Goal: Task Accomplishment & Management: Use online tool/utility

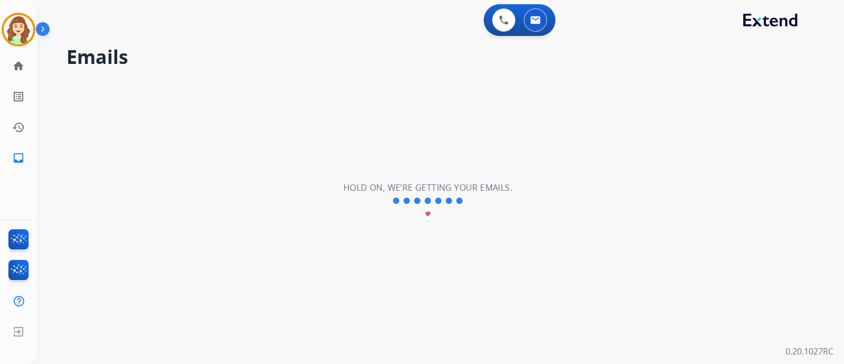
click at [256, 75] on div "**********" at bounding box center [428, 201] width 782 height 326
click at [10, 28] on img at bounding box center [19, 30] width 30 height 30
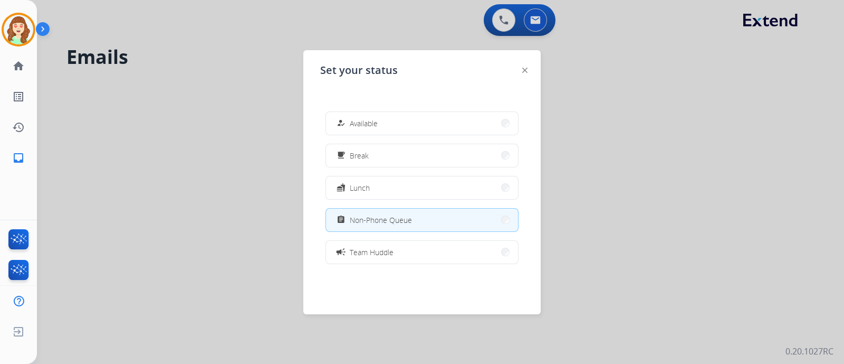
click at [573, 35] on div at bounding box center [422, 182] width 844 height 364
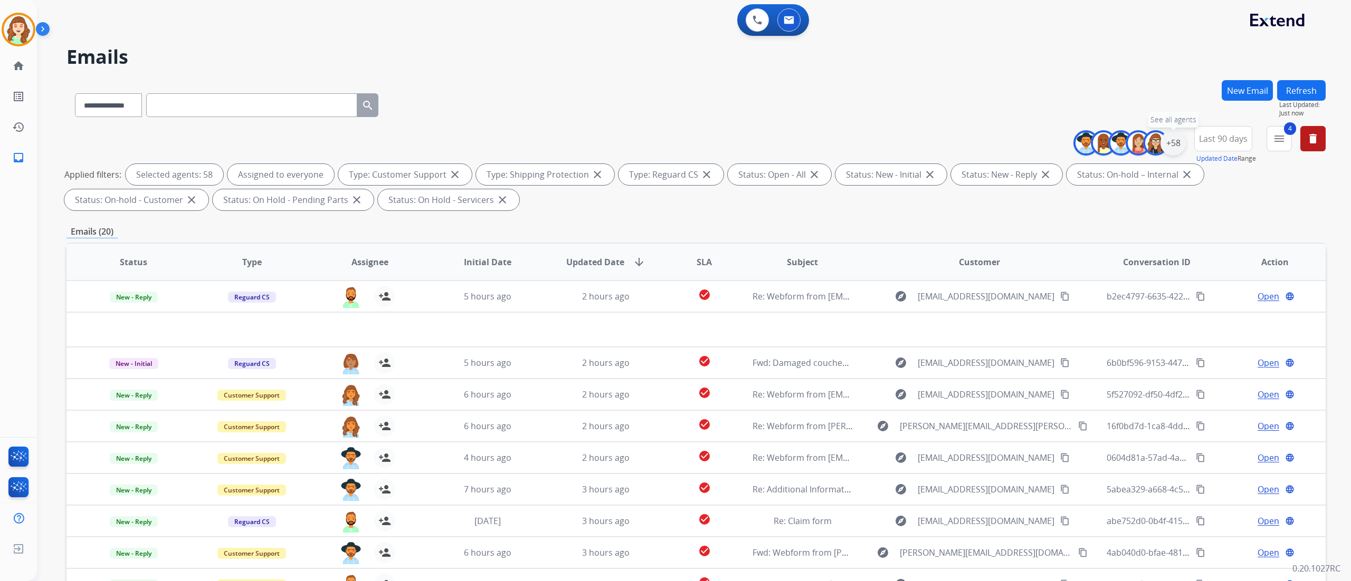
click at [844, 149] on div "+58" at bounding box center [1172, 142] width 25 height 25
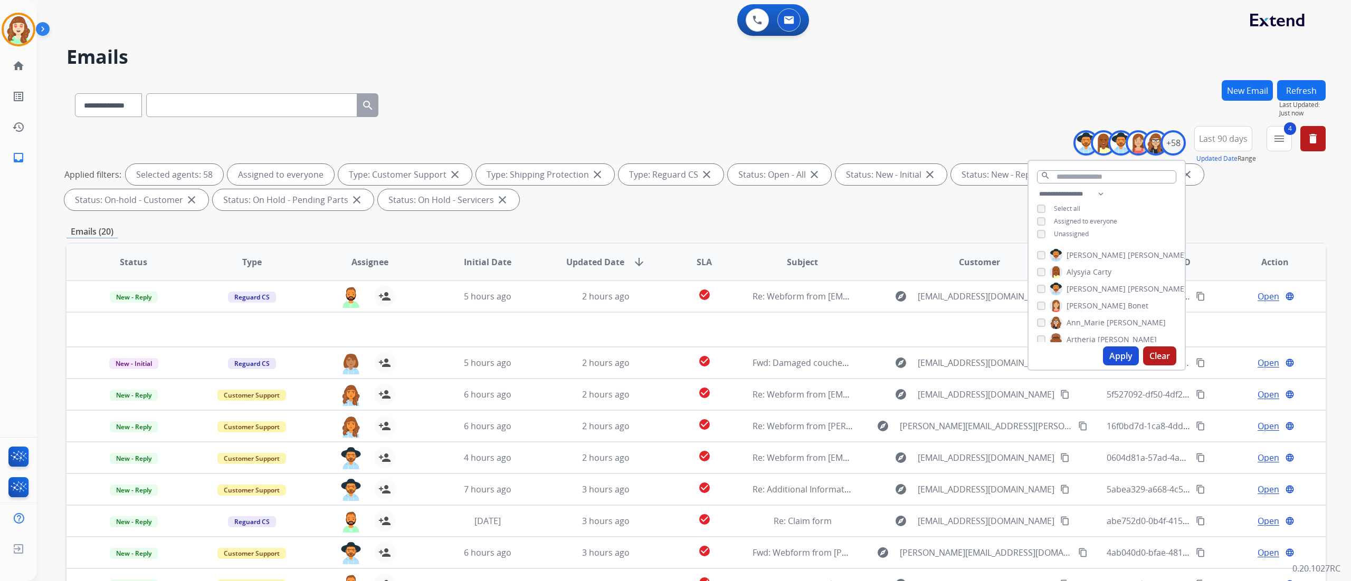
click at [844, 351] on button "Clear" at bounding box center [1159, 356] width 33 height 19
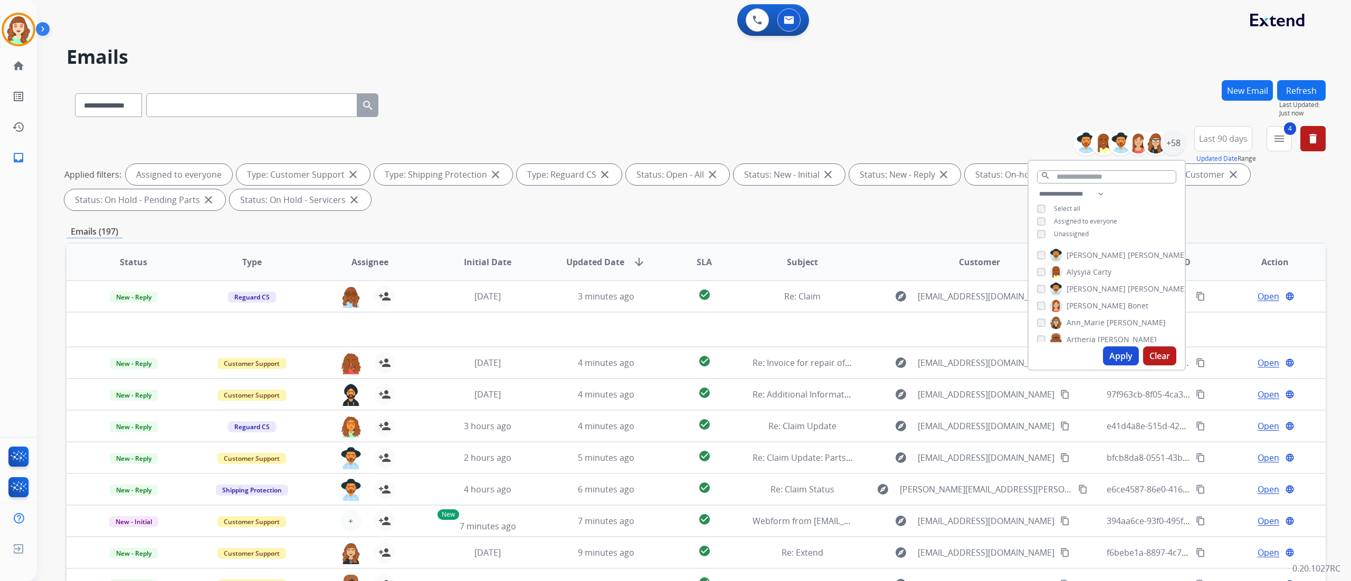
click at [844, 363] on button "Apply" at bounding box center [1121, 356] width 36 height 19
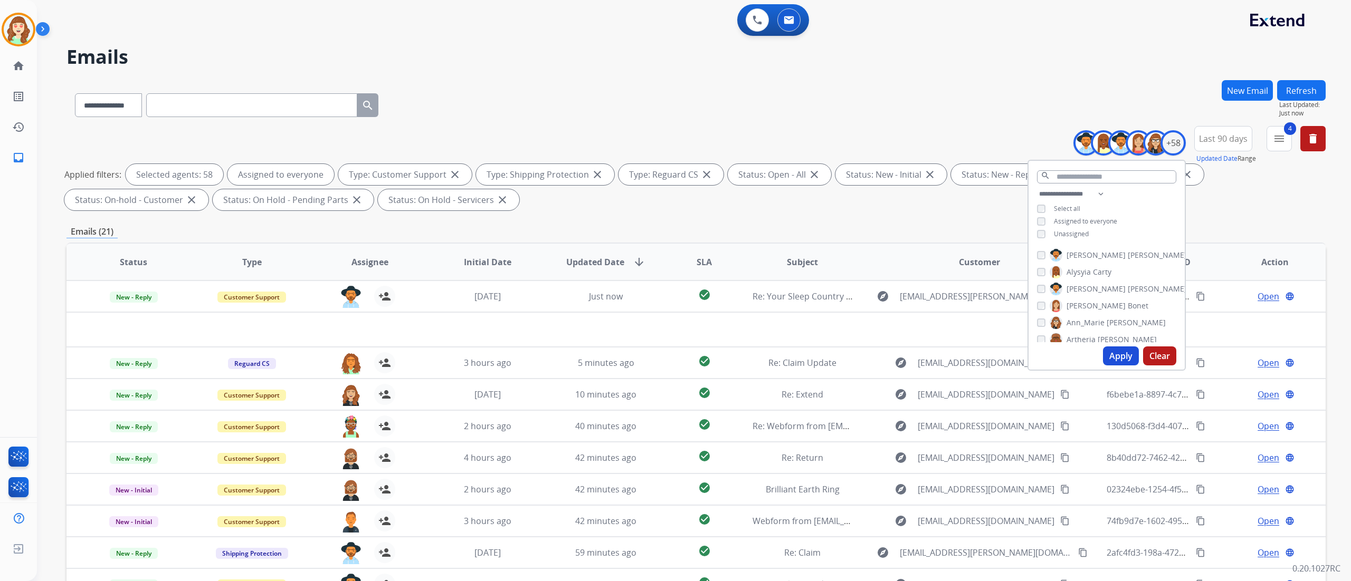
drag, startPoint x: 1089, startPoint y: 87, endPoint x: 951, endPoint y: 8, distance: 159.0
click at [844, 87] on div "**********" at bounding box center [695, 103] width 1259 height 46
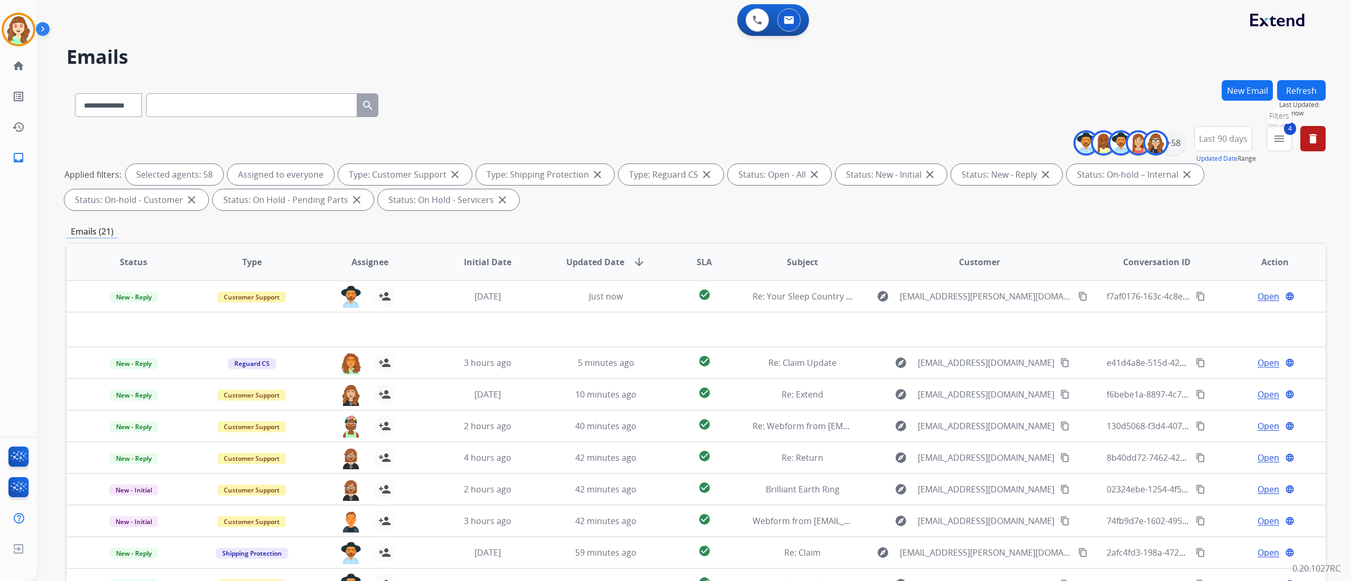
click at [844, 137] on mat-icon "menu" at bounding box center [1279, 138] width 13 height 13
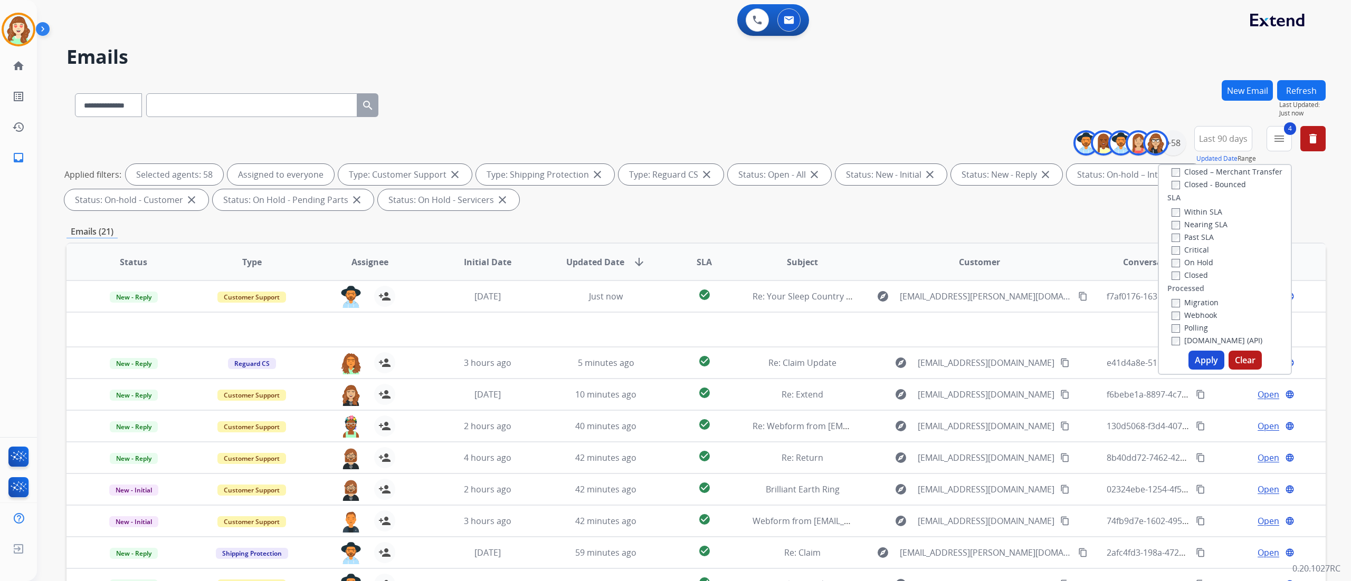
scroll to position [290, 0]
click at [844, 242] on div "Within SLA Nearing SLA Past SLA Critical On Hold Closed" at bounding box center [1197, 240] width 60 height 76
click at [844, 363] on button "Apply" at bounding box center [1206, 360] width 36 height 19
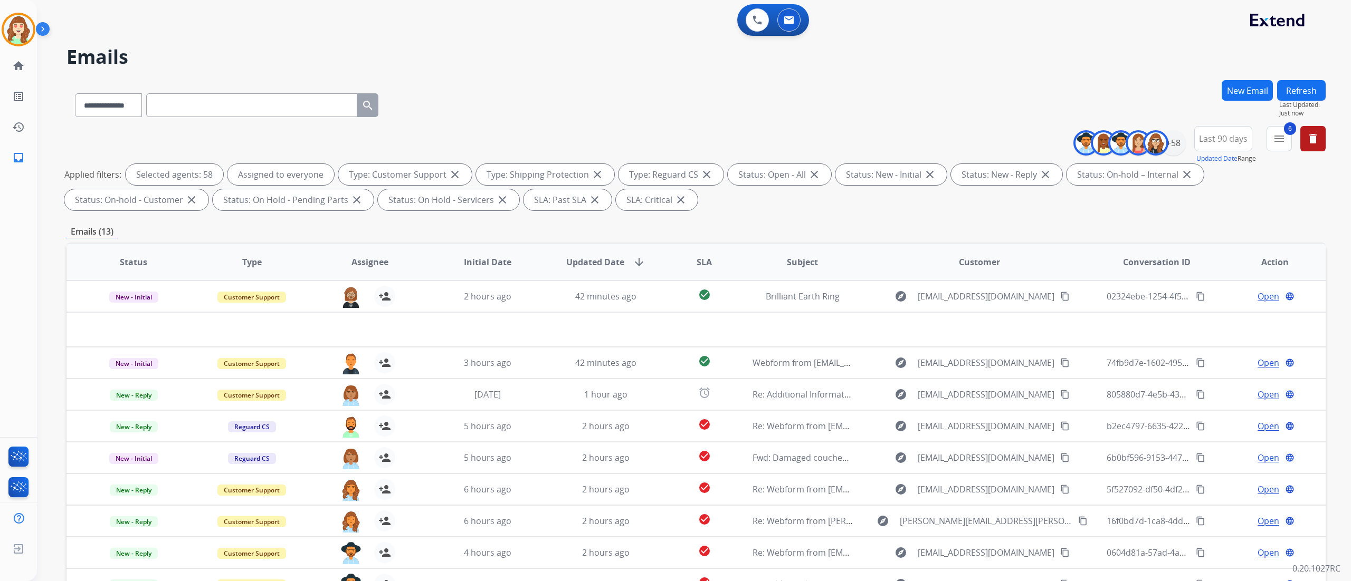
click at [697, 264] on span "SLA" at bounding box center [704, 262] width 15 height 13
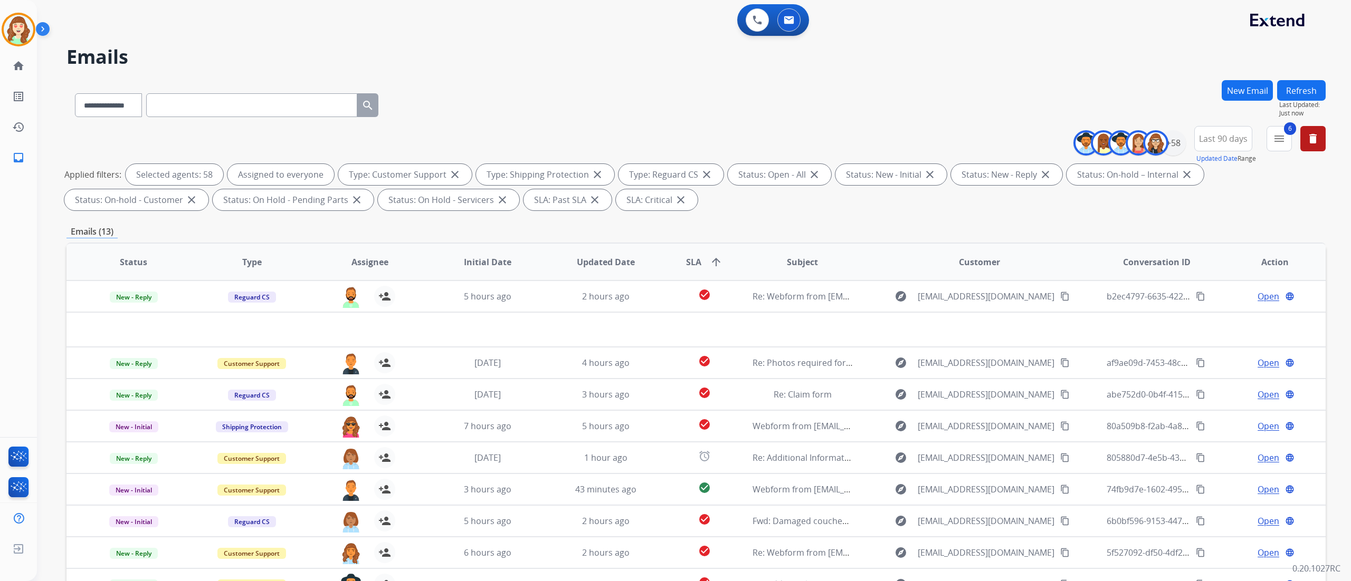
click at [844, 59] on h2 "Emails" at bounding box center [695, 56] width 1259 height 21
click at [844, 144] on div "+58" at bounding box center [1172, 142] width 25 height 25
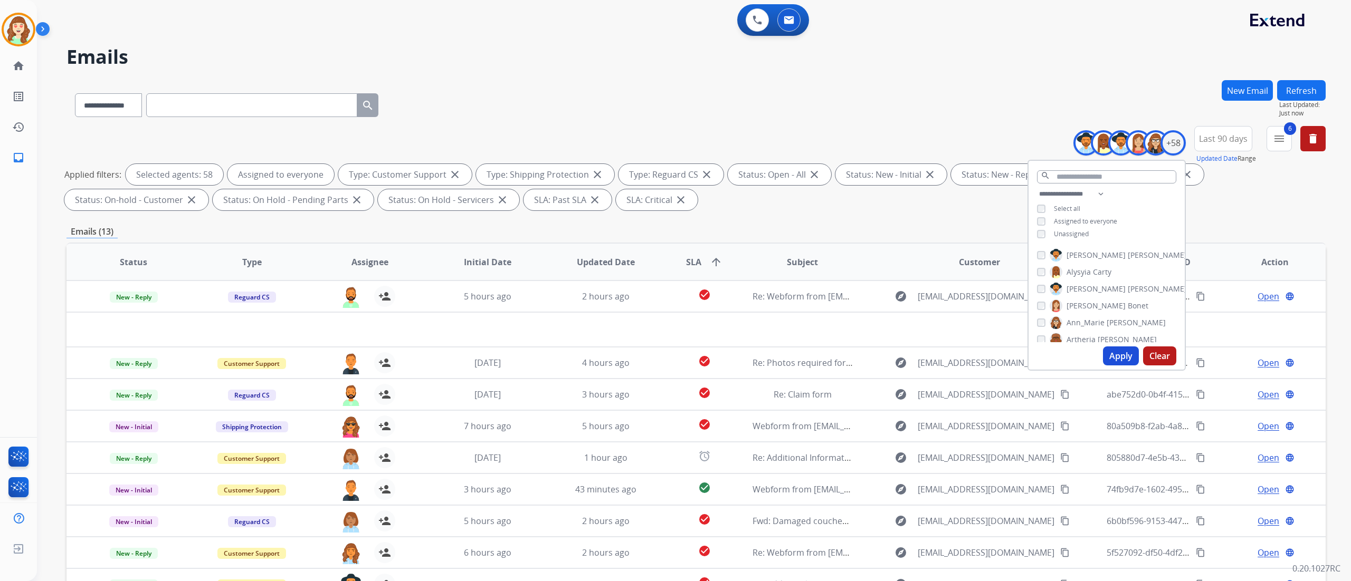
click at [844, 360] on button "Clear" at bounding box center [1159, 356] width 33 height 19
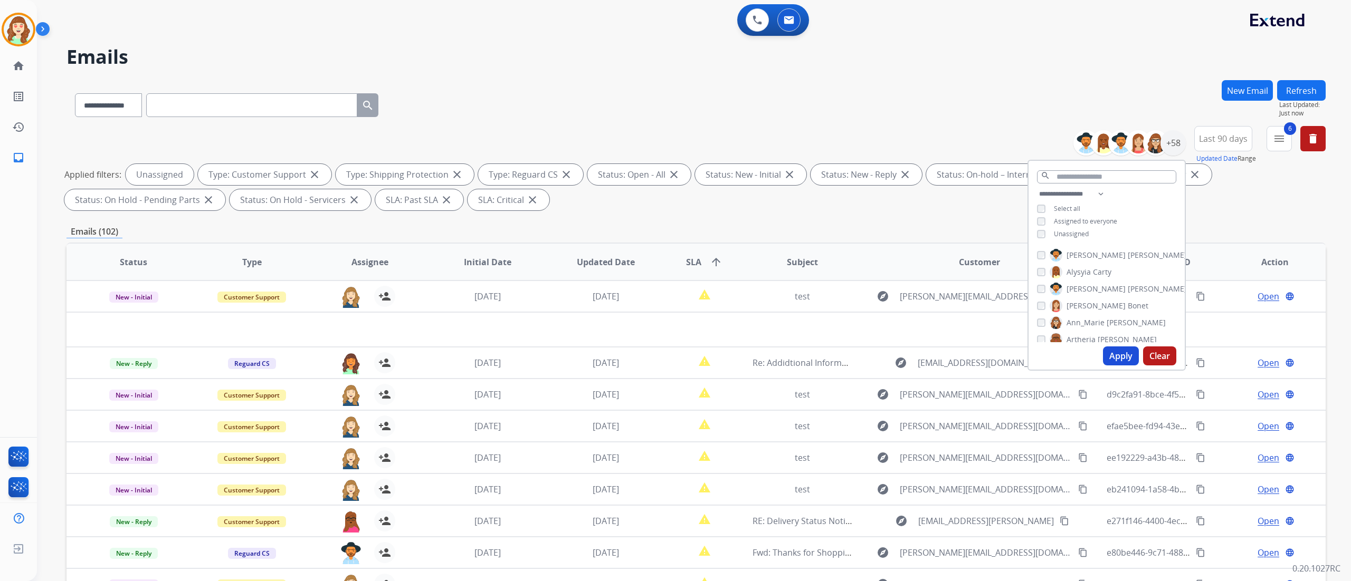
click at [844, 358] on button "Apply" at bounding box center [1121, 356] width 36 height 19
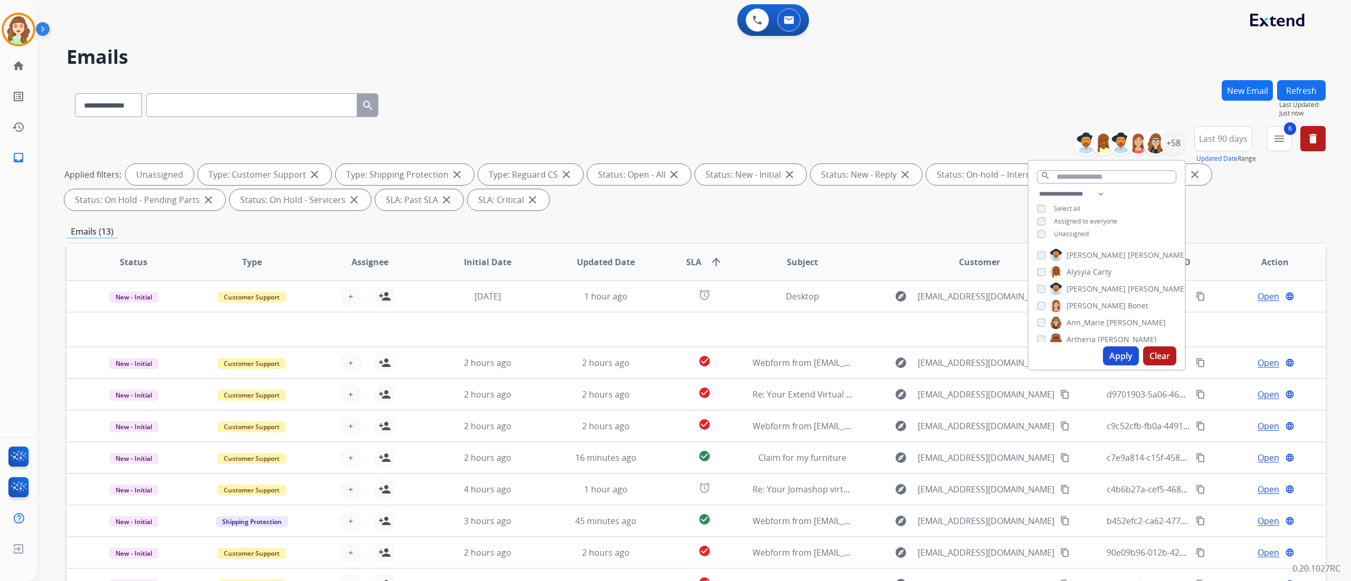
click at [844, 225] on div "Emails (13)" at bounding box center [695, 231] width 1259 height 13
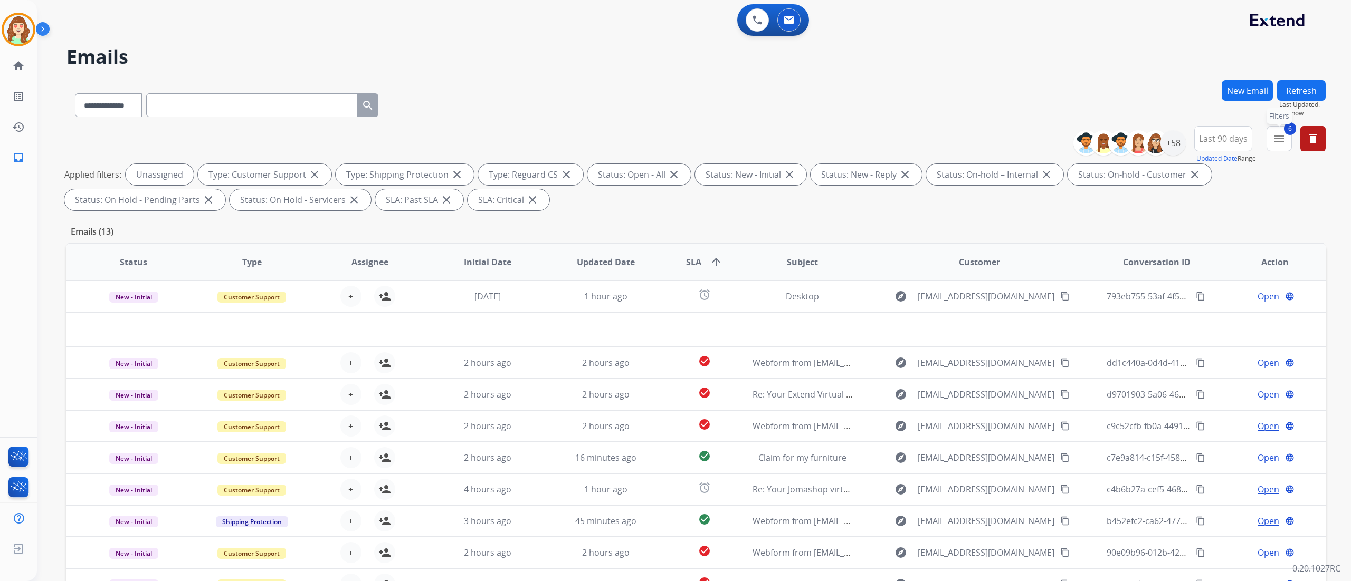
click at [844, 135] on mat-icon "menu" at bounding box center [1279, 138] width 13 height 13
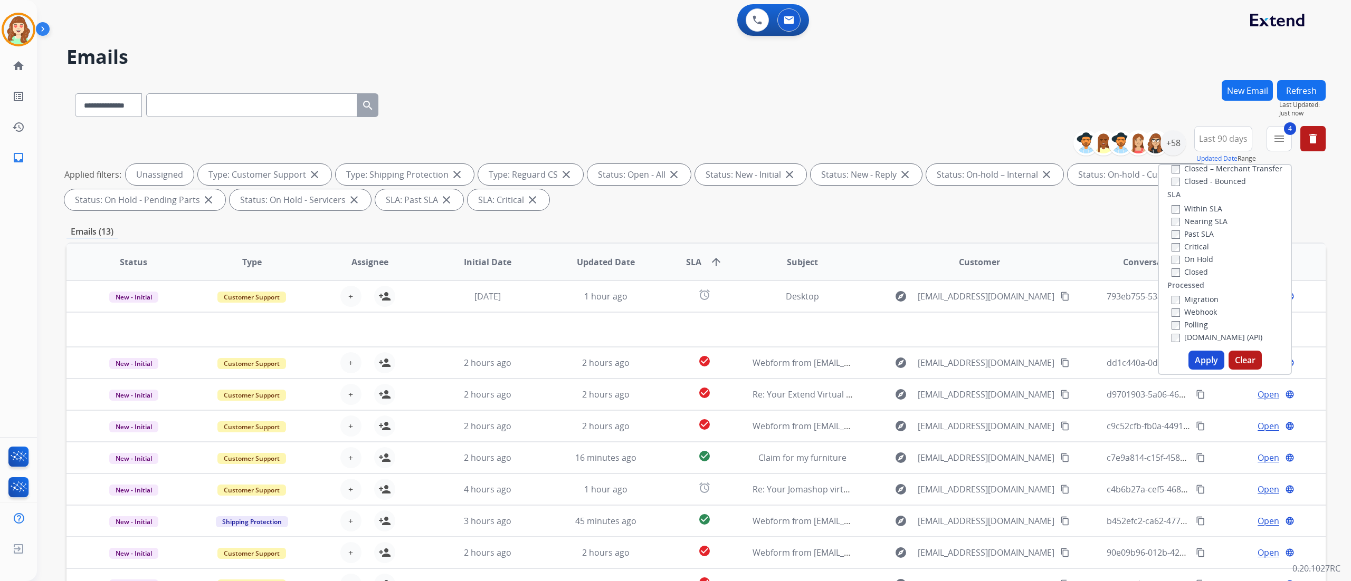
click at [844, 360] on button "Apply" at bounding box center [1206, 360] width 36 height 19
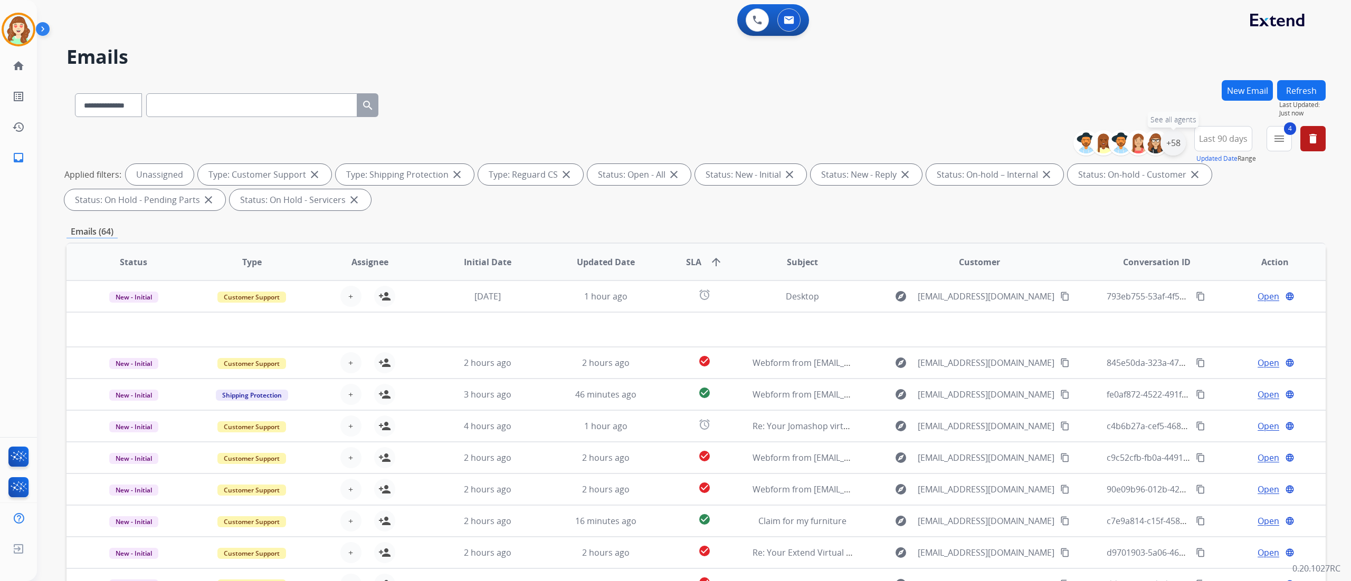
click at [844, 142] on div "+58" at bounding box center [1172, 142] width 25 height 25
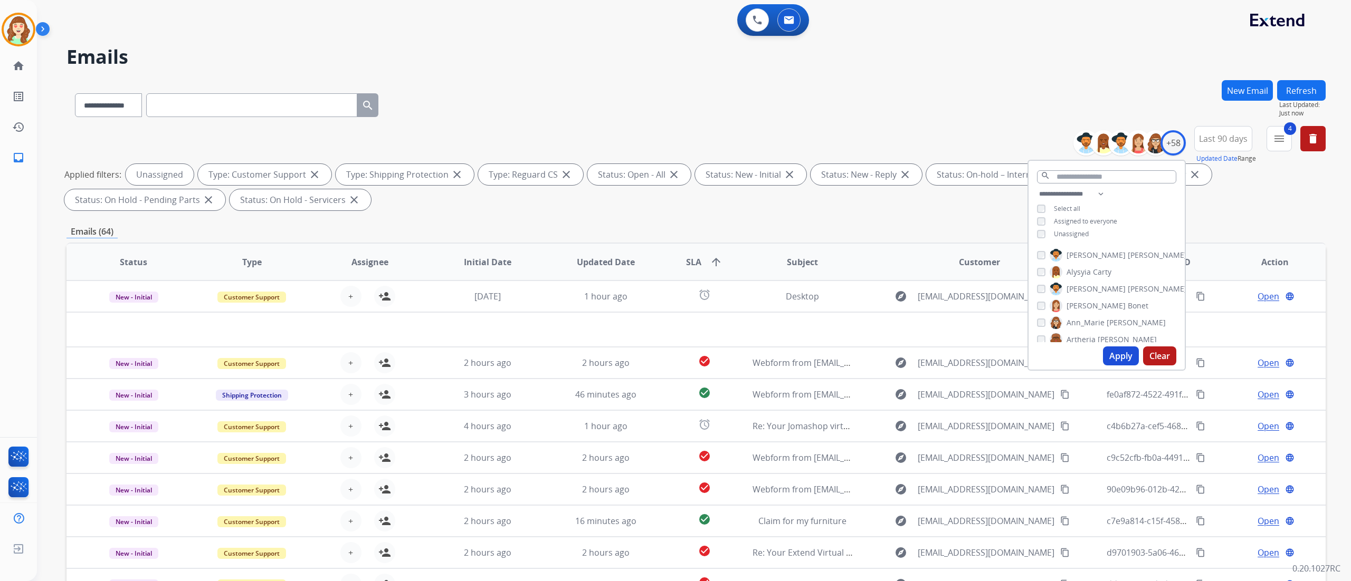
click at [844, 357] on button "Apply" at bounding box center [1121, 356] width 36 height 19
click at [844, 138] on mat-icon "menu" at bounding box center [1279, 138] width 13 height 13
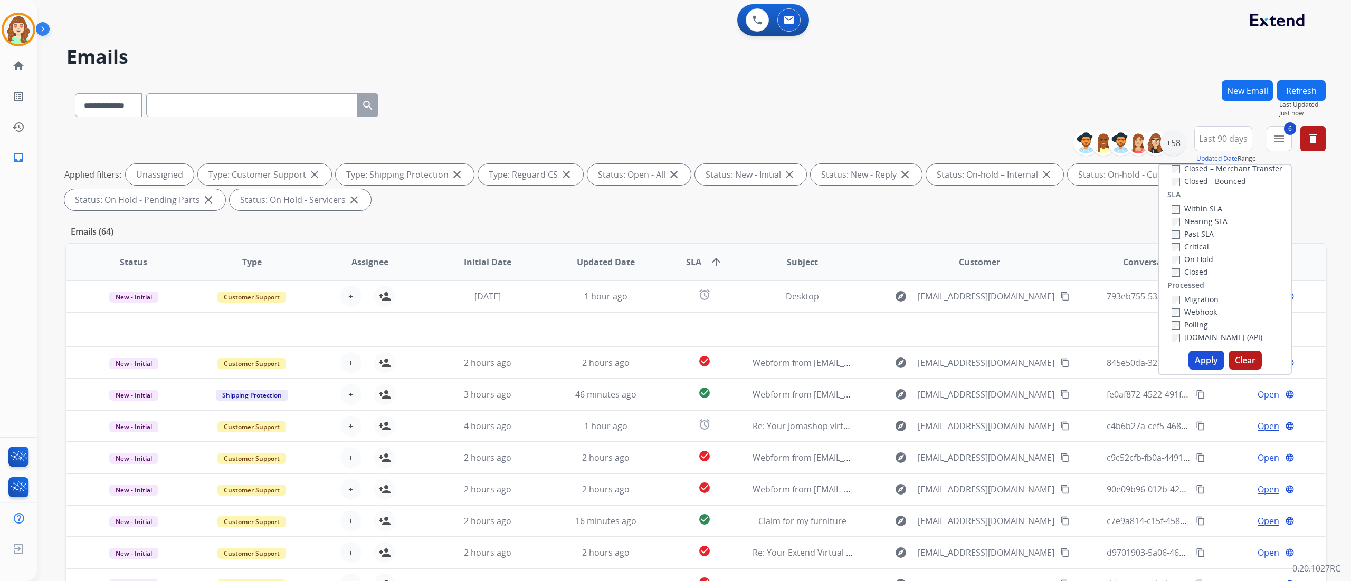
click at [844, 363] on button "Apply" at bounding box center [1206, 360] width 36 height 19
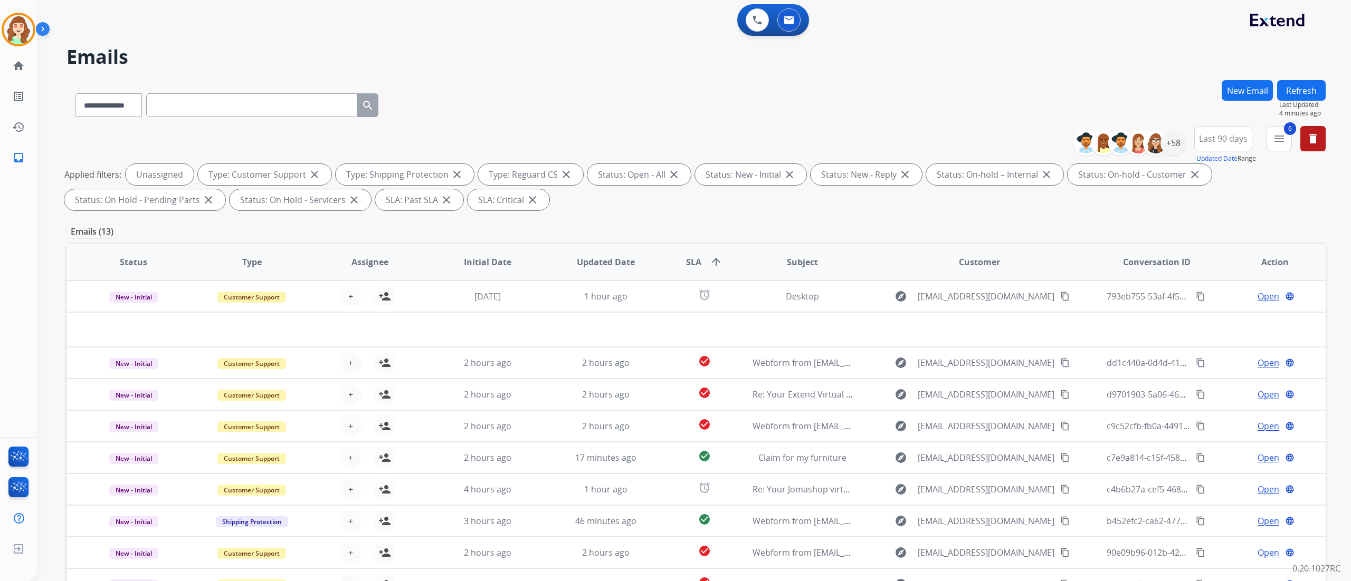
drag, startPoint x: 1013, startPoint y: 81, endPoint x: 955, endPoint y: 16, distance: 87.1
click at [844, 81] on div "**********" at bounding box center [695, 103] width 1259 height 46
click at [844, 147] on div "+58" at bounding box center [1172, 142] width 25 height 25
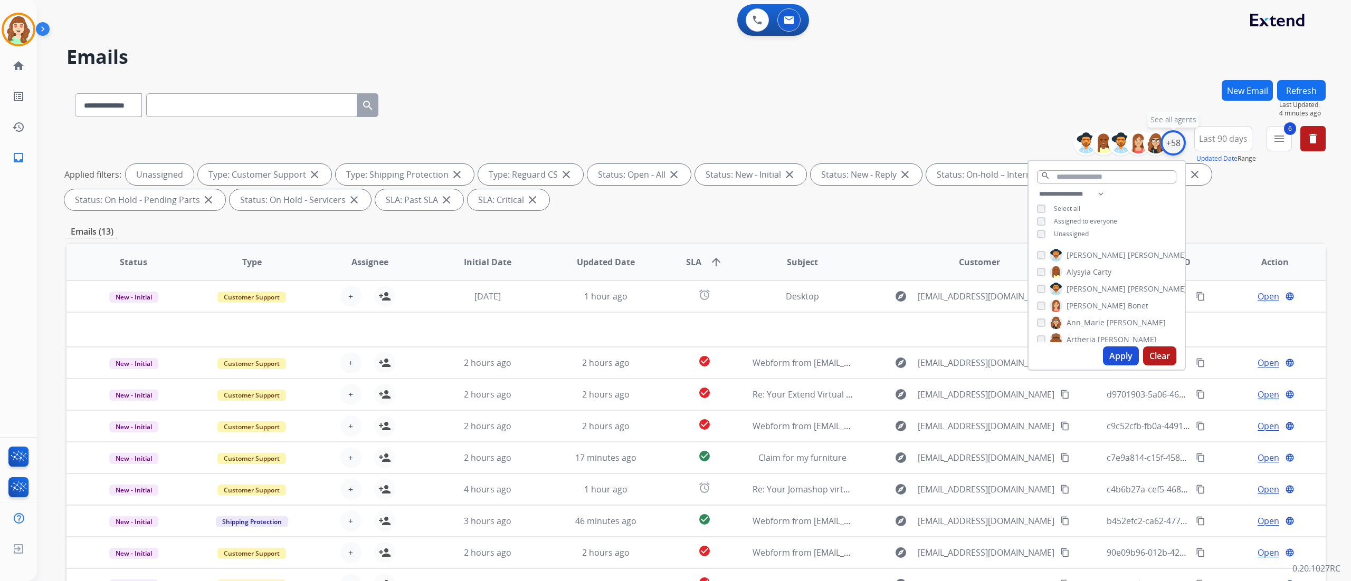
click at [844, 147] on div "+58" at bounding box center [1172, 142] width 25 height 25
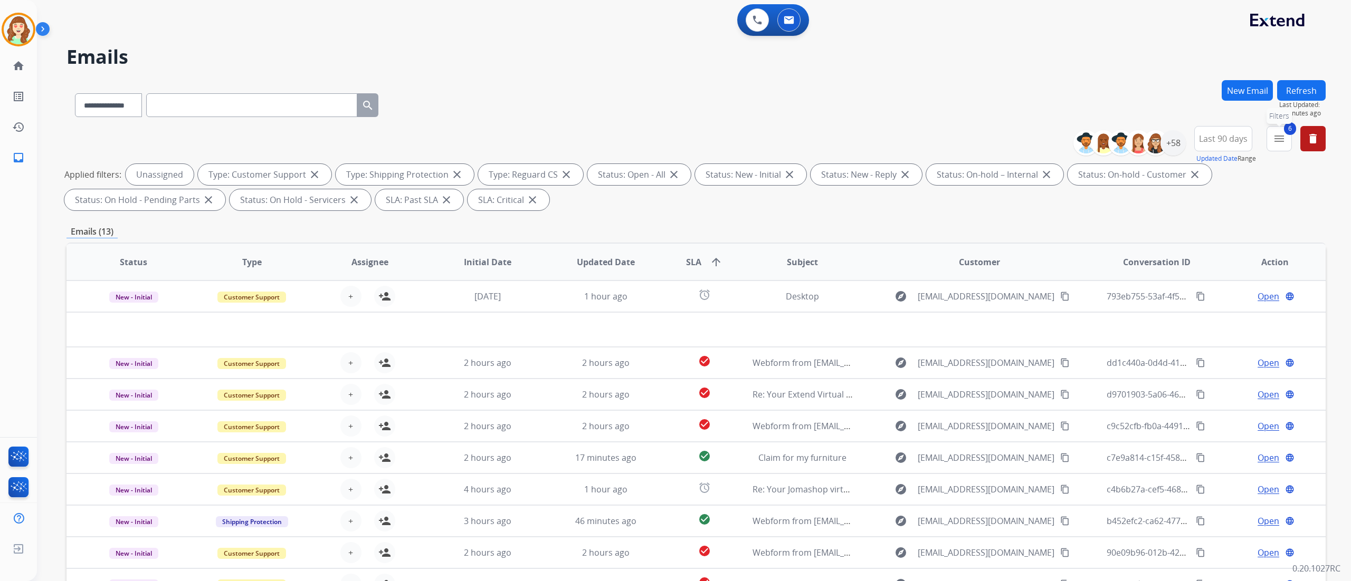
click at [844, 142] on mat-icon "menu" at bounding box center [1279, 138] width 13 height 13
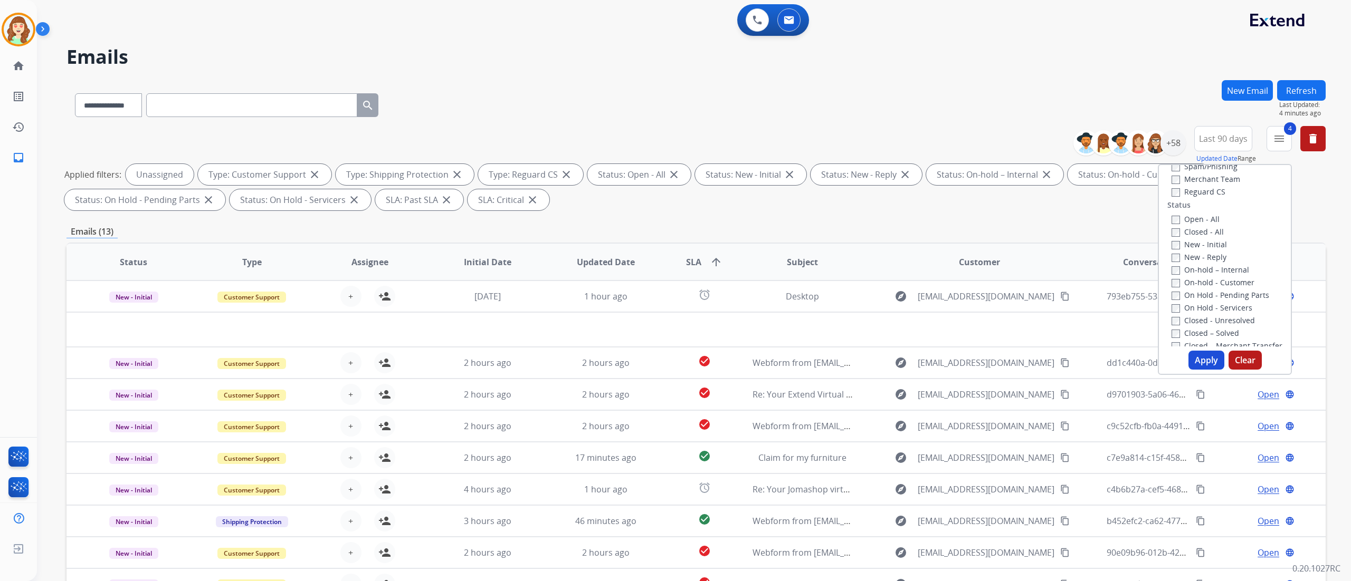
scroll to position [95, 0]
click at [844, 356] on button "Apply" at bounding box center [1206, 360] width 36 height 19
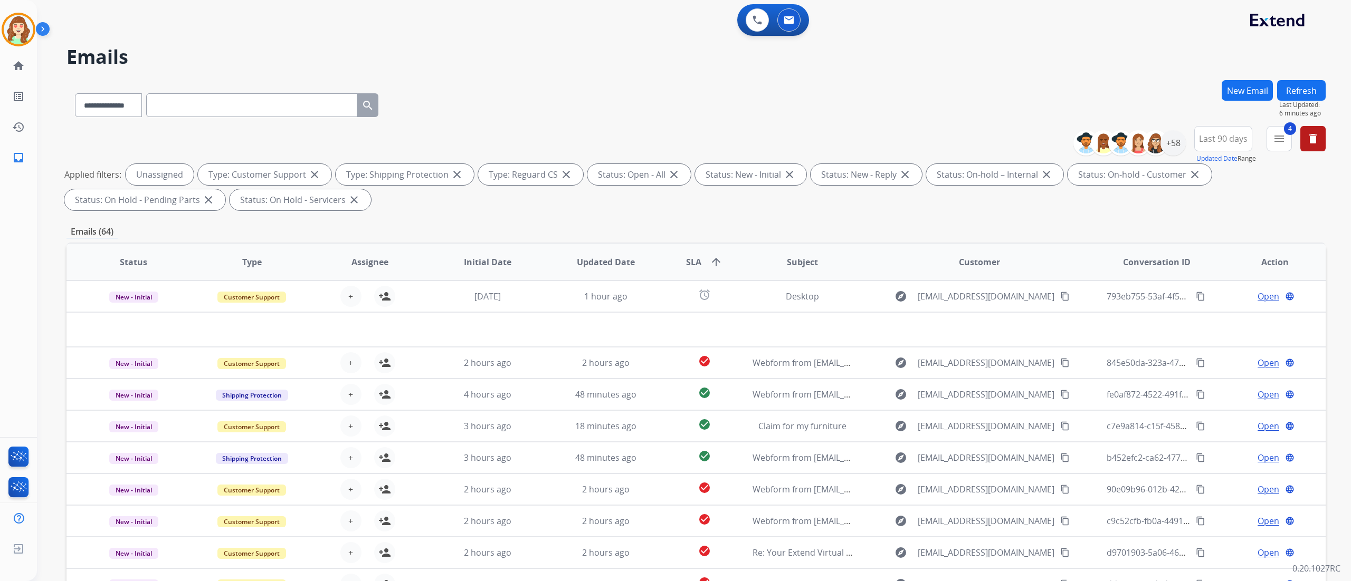
drag, startPoint x: 985, startPoint y: 49, endPoint x: 976, endPoint y: 34, distance: 17.0
click at [844, 49] on h2 "Emails" at bounding box center [695, 56] width 1259 height 21
